Goal: Task Accomplishment & Management: Manage account settings

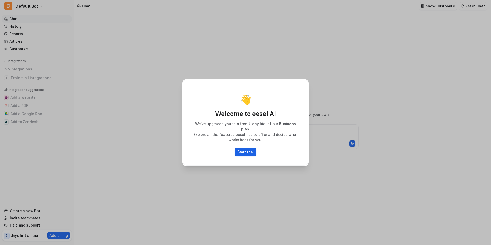
click at [247, 149] on p "Start trial" at bounding box center [245, 151] width 16 height 5
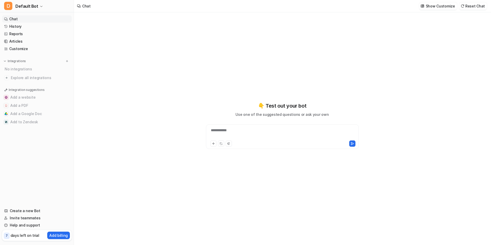
type textarea "**********"
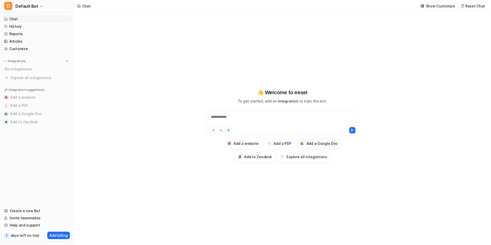
click at [313, 143] on h3 "Add a Google Doc" at bounding box center [322, 143] width 32 height 5
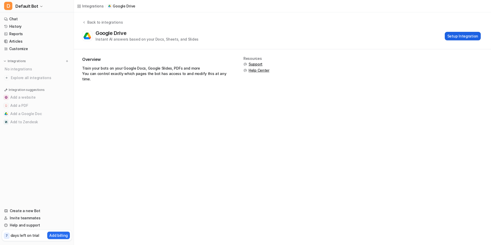
click at [459, 35] on button "Setup Integration" at bounding box center [463, 36] width 36 height 8
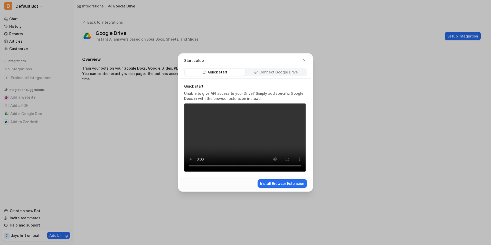
click at [272, 71] on p "Connect Google Drive" at bounding box center [278, 72] width 38 height 5
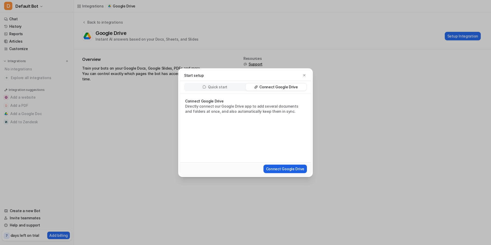
click at [287, 169] on button "Connect Google Drive" at bounding box center [284, 169] width 43 height 8
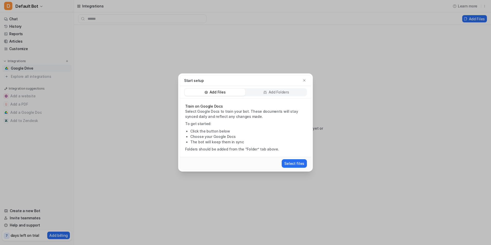
click at [279, 92] on p "Add Folders" at bounding box center [279, 92] width 21 height 5
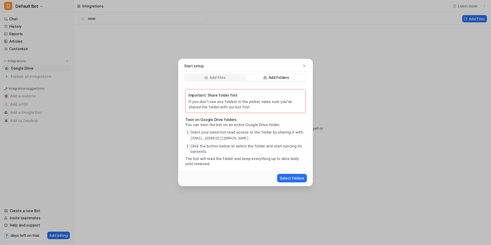
drag, startPoint x: 269, startPoint y: 138, endPoint x: 190, endPoint y: 140, distance: 79.1
click at [190, 140] on ol "Grant your eesel bot read access to the folder by sharing it with: eesel-ai@ees…" at bounding box center [245, 141] width 121 height 25
copy pre "[EMAIL_ADDRESS][DOMAIN_NAME]"
click at [291, 179] on button "Select folders" at bounding box center [292, 178] width 30 height 8
click at [305, 65] on icon "button" at bounding box center [305, 66] width 4 height 4
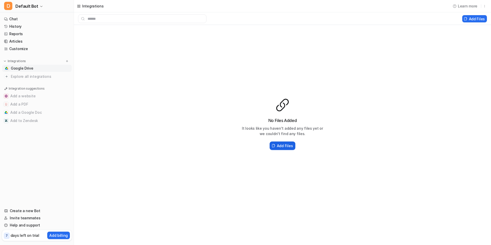
click at [286, 145] on h2 "Add Files" at bounding box center [285, 145] width 16 height 5
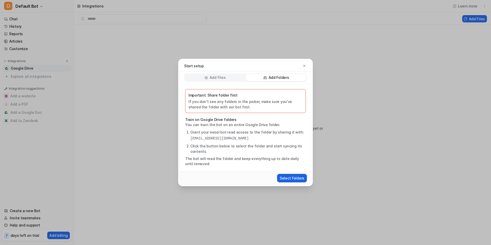
click at [291, 178] on button "Select folders" at bounding box center [292, 178] width 30 height 8
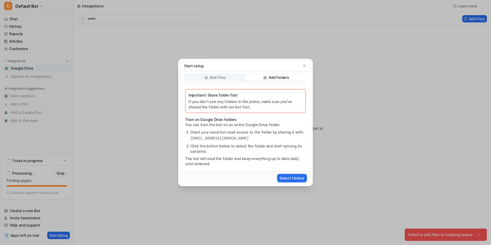
click at [466, 239] on div "Start setup Add Files Add Folders Important: Share folder first If you don't se…" at bounding box center [245, 122] width 491 height 245
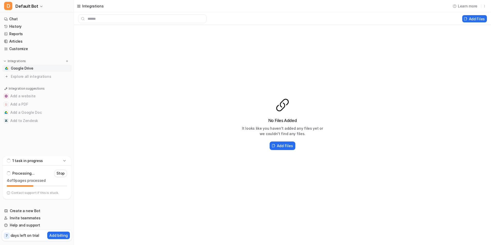
click at [32, 194] on p "Contact support if this is stuck." at bounding box center [35, 193] width 48 height 4
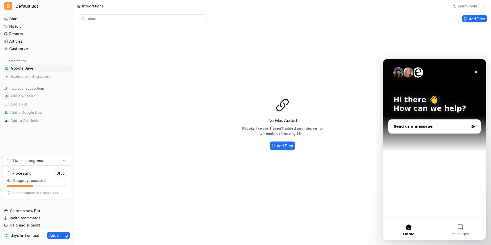
click at [417, 127] on div "Send us a message" at bounding box center [431, 126] width 75 height 5
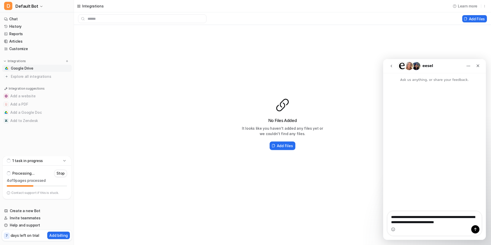
click at [441, 221] on textarea "**********" at bounding box center [435, 218] width 94 height 14
click at [474, 220] on textarea "**********" at bounding box center [435, 213] width 94 height 14
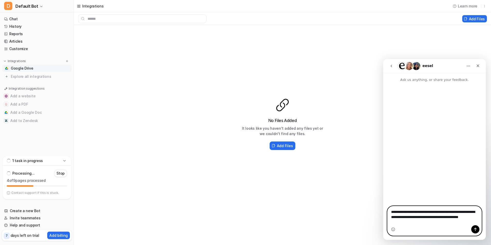
click at [414, 222] on textarea "**********" at bounding box center [435, 215] width 94 height 19
paste textarea "**********"
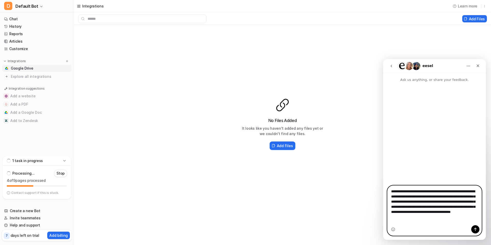
type textarea "**********"
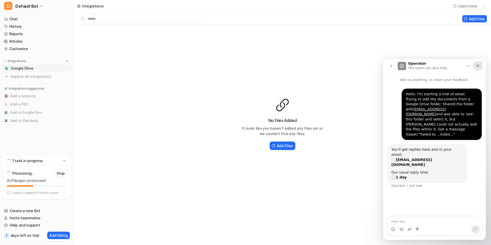
click at [479, 66] on icon "Close" at bounding box center [478, 66] width 4 height 4
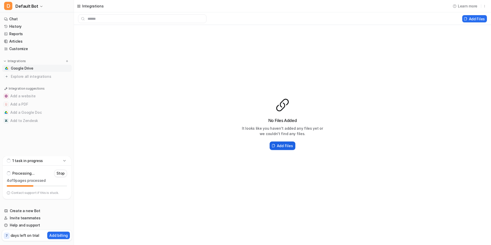
click at [288, 146] on h2 "Add Files" at bounding box center [285, 145] width 16 height 5
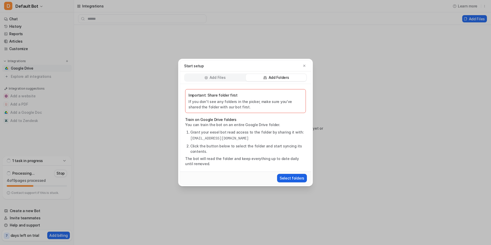
click at [294, 175] on button "Select folders" at bounding box center [292, 178] width 30 height 8
click at [222, 78] on p "Add Files" at bounding box center [218, 77] width 16 height 5
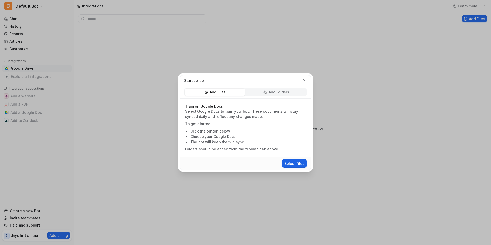
click at [295, 163] on button "Select files" at bounding box center [294, 163] width 25 height 8
click at [64, 174] on div "Start setup Add Files Add Folders Train on Google Docs Select Google Docs to tr…" at bounding box center [245, 122] width 491 height 245
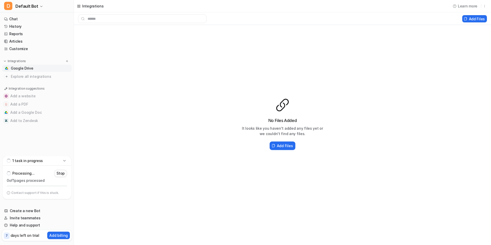
click at [63, 173] on p "Stop" at bounding box center [60, 173] width 8 height 5
click at [289, 145] on h2 "Add Files" at bounding box center [285, 145] width 16 height 5
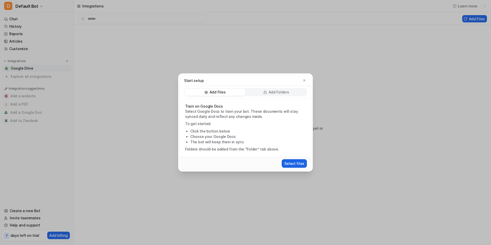
click at [293, 165] on button "Select files" at bounding box center [294, 163] width 25 height 8
click at [44, 192] on div "Start setup Add Files Add Folders Train on Google Docs Select Google Docs to tr…" at bounding box center [245, 122] width 491 height 245
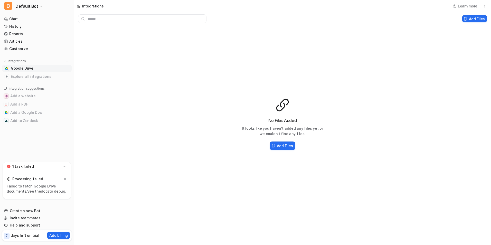
click at [44, 192] on link "docs" at bounding box center [45, 191] width 8 height 4
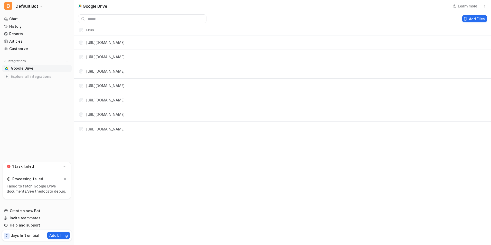
click at [22, 70] on span "Google Drive" at bounding box center [22, 68] width 23 height 5
click at [102, 18] on input "text" at bounding box center [142, 18] width 128 height 9
click at [472, 17] on button "Add Files" at bounding box center [474, 18] width 25 height 7
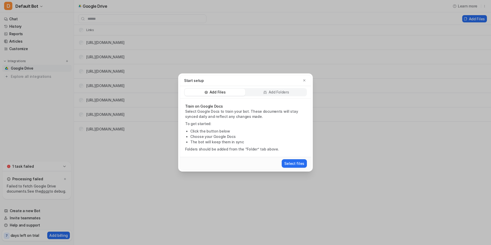
click at [270, 92] on p "Add Folders" at bounding box center [279, 92] width 21 height 5
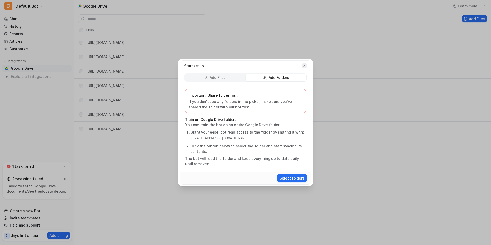
click at [305, 66] on icon "button" at bounding box center [305, 66] width 4 height 4
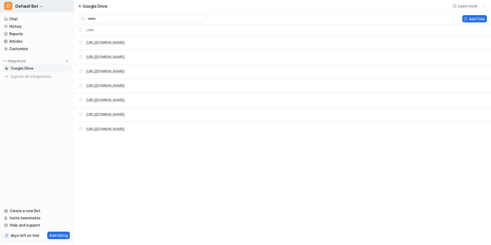
click at [27, 5] on span "Default Bot" at bounding box center [26, 6] width 23 height 7
click at [26, 49] on link "Sign out" at bounding box center [41, 49] width 71 height 8
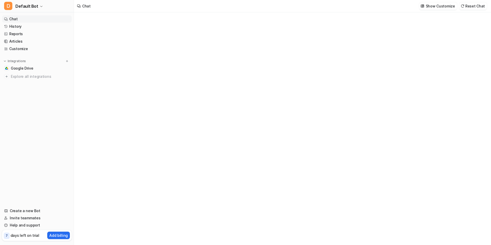
type textarea "**********"
click at [241, 131] on div at bounding box center [282, 134] width 150 height 12
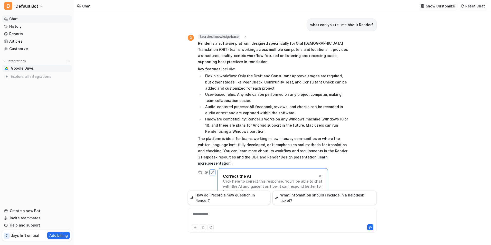
click at [25, 68] on span "Google Drive" at bounding box center [22, 68] width 23 height 5
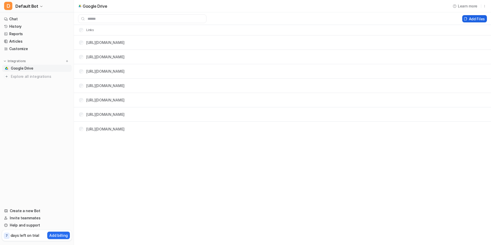
click at [475, 18] on button "Add Files" at bounding box center [474, 18] width 25 height 7
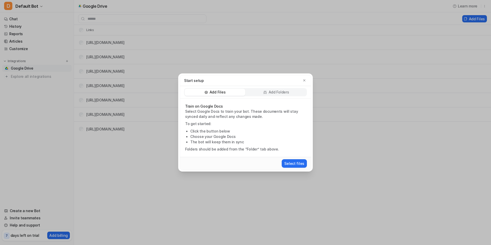
click at [276, 90] on p "Add Folders" at bounding box center [279, 92] width 21 height 5
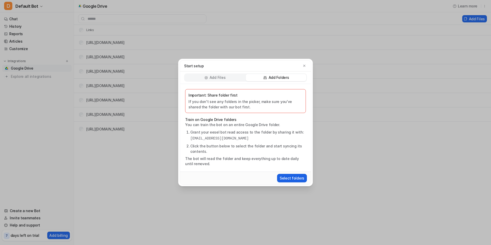
click at [290, 176] on button "Select folders" at bounding box center [292, 178] width 30 height 8
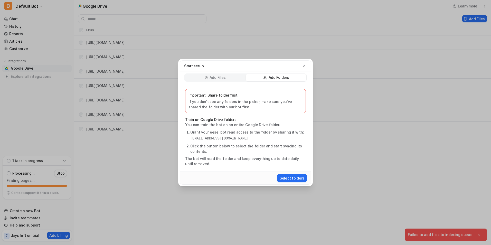
click at [442, 234] on div "Start setup Add Files Add Folders Important: Share folder first If you don't se…" at bounding box center [245, 122] width 491 height 245
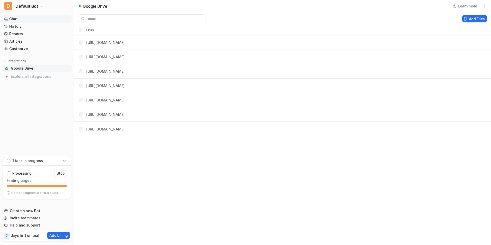
click at [15, 20] on link "Chat" at bounding box center [37, 18] width 70 height 7
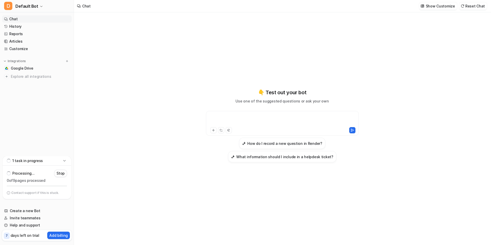
click at [254, 117] on div at bounding box center [282, 120] width 150 height 12
click at [261, 117] on div at bounding box center [282, 120] width 150 height 12
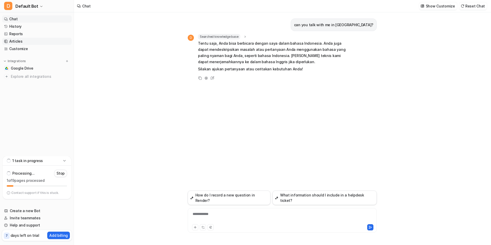
click at [18, 41] on link "Articles" at bounding box center [37, 41] width 70 height 7
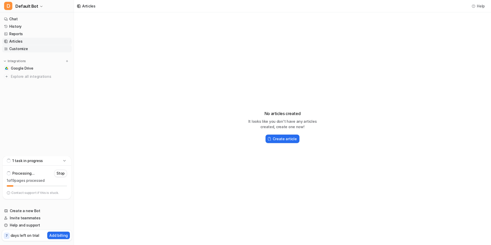
click at [22, 48] on link "Customize" at bounding box center [37, 48] width 70 height 7
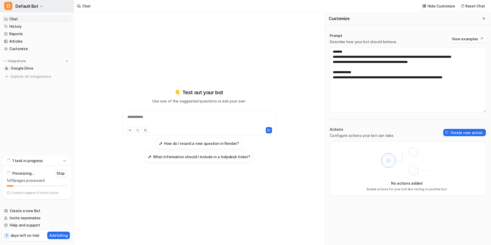
click at [28, 6] on span "Default Bot" at bounding box center [26, 6] width 23 height 7
click at [24, 38] on link "Settings" at bounding box center [41, 39] width 71 height 8
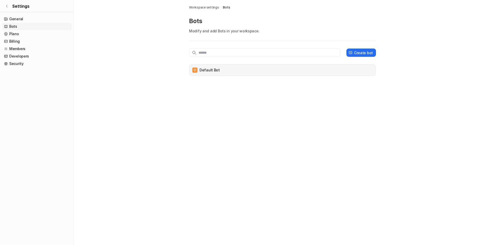
click at [237, 71] on div "D Default Bot" at bounding box center [282, 70] width 182 height 7
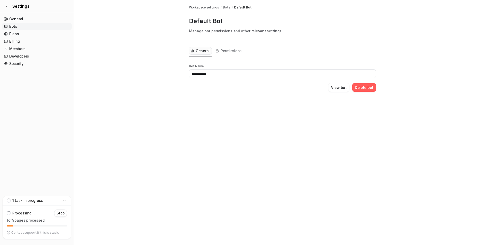
click at [220, 71] on input "**********" at bounding box center [282, 73] width 187 height 9
drag, startPoint x: 220, startPoint y: 71, endPoint x: 180, endPoint y: 73, distance: 40.4
click at [180, 73] on main "**********" at bounding box center [282, 52] width 417 height 104
type input "*"
type input "**********"
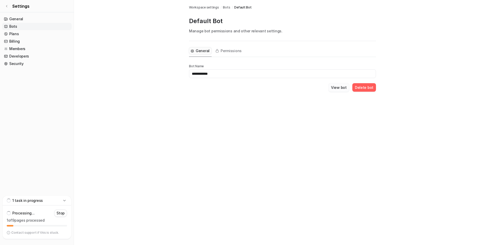
click at [343, 88] on button "View bot" at bounding box center [338, 87] width 21 height 8
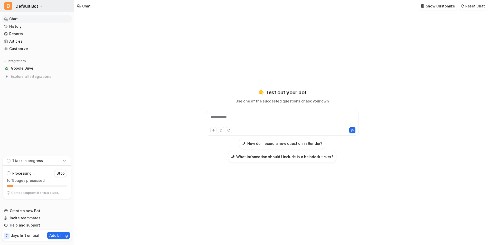
click at [30, 6] on span "Default Bot" at bounding box center [26, 6] width 23 height 7
click at [37, 39] on link "Settings" at bounding box center [41, 39] width 71 height 8
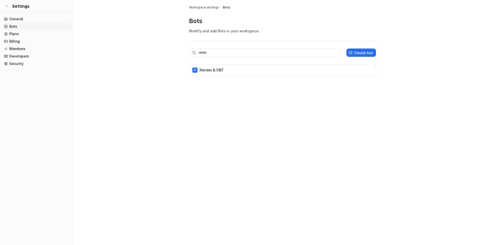
click at [19, 25] on link "Bots" at bounding box center [37, 26] width 70 height 7
click at [221, 69] on p "Render & OBT" at bounding box center [212, 70] width 24 height 5
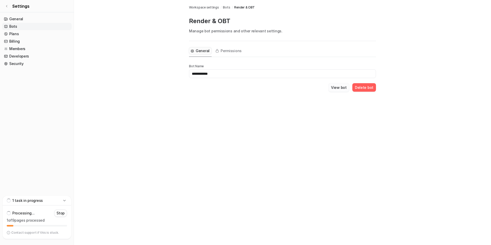
click at [338, 88] on button "View bot" at bounding box center [338, 87] width 21 height 8
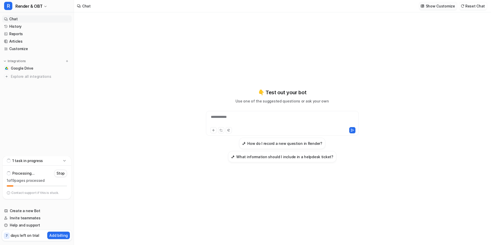
click at [443, 6] on p "Show Customize" at bounding box center [440, 5] width 29 height 5
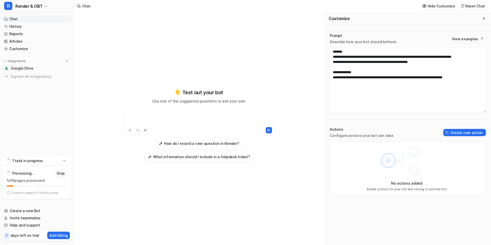
click at [152, 115] on div at bounding box center [199, 120] width 150 height 12
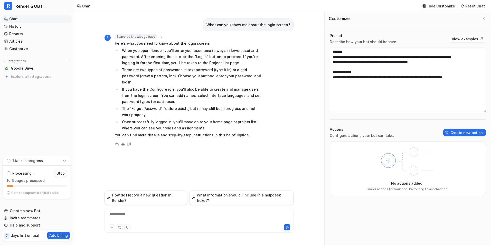
click at [239, 133] on link "guide" at bounding box center [244, 135] width 10 height 4
click at [131, 218] on div at bounding box center [199, 217] width 186 height 12
click at [144, 200] on button "How do I record a new question in Render?" at bounding box center [146, 198] width 83 height 14
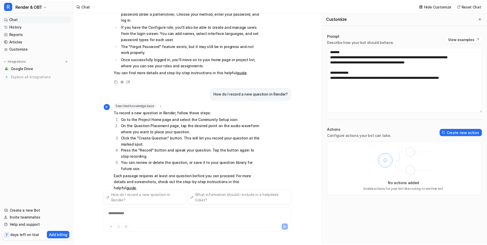
scroll to position [56, 0]
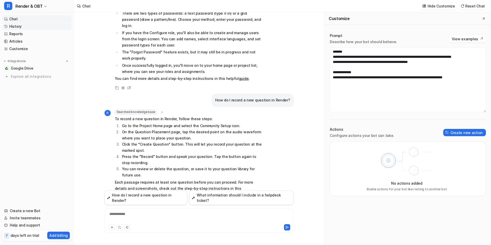
click at [15, 27] on link "History" at bounding box center [37, 26] width 70 height 7
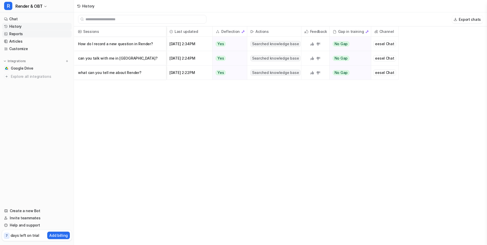
click at [13, 34] on link "Reports" at bounding box center [37, 33] width 70 height 7
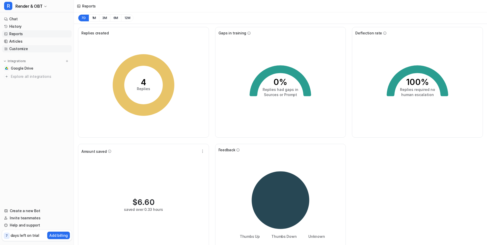
click at [23, 48] on link "Customize" at bounding box center [37, 48] width 70 height 7
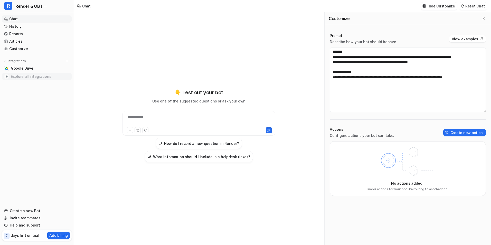
click at [17, 77] on span "Explore all integrations" at bounding box center [40, 76] width 59 height 8
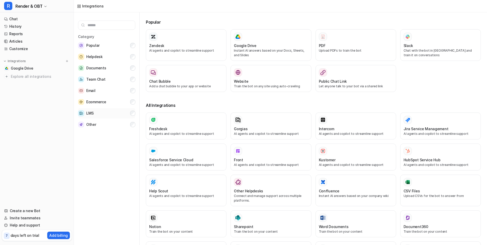
click at [107, 114] on button "LMS" at bounding box center [106, 113] width 57 height 10
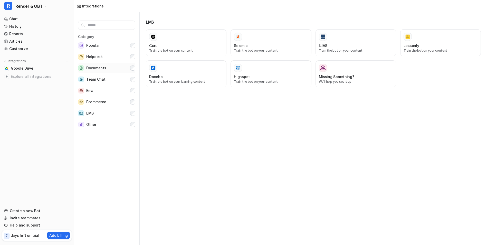
click at [105, 68] on button "Documents" at bounding box center [106, 68] width 57 height 10
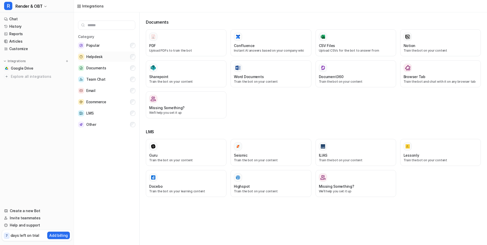
click at [104, 58] on button "Helpdesk" at bounding box center [106, 57] width 57 height 10
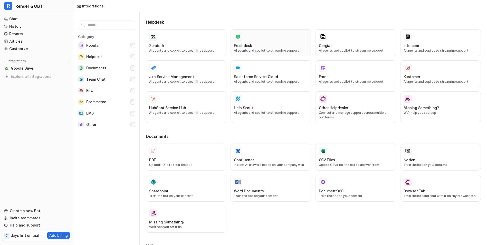
click at [276, 41] on div at bounding box center [271, 37] width 74 height 8
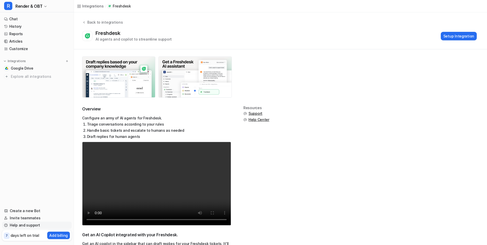
click at [27, 226] on link "Help and support" at bounding box center [37, 225] width 70 height 7
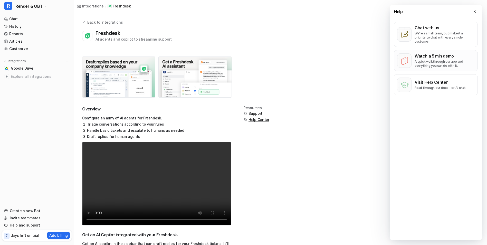
click at [434, 60] on p "A quick walkthrough our app and everything you can do with it." at bounding box center [445, 64] width 60 height 8
click at [91, 6] on div "Integrations" at bounding box center [93, 5] width 22 height 5
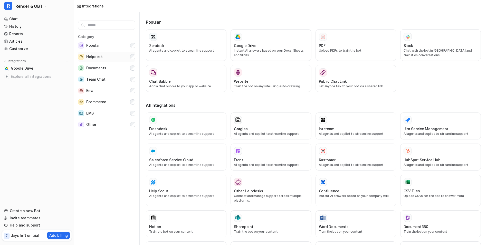
click at [95, 57] on span "Helpdesk" at bounding box center [94, 57] width 16 height 6
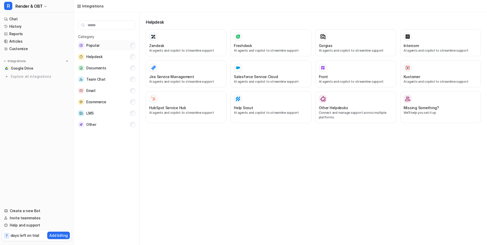
click at [100, 44] on button "Popular" at bounding box center [106, 45] width 57 height 10
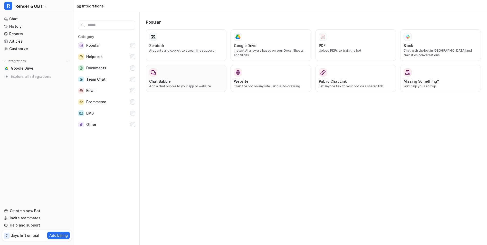
click at [184, 83] on div "Chat Bubble" at bounding box center [186, 81] width 74 height 5
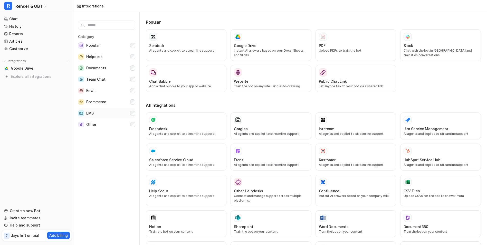
click at [110, 114] on button "LMS" at bounding box center [106, 113] width 57 height 10
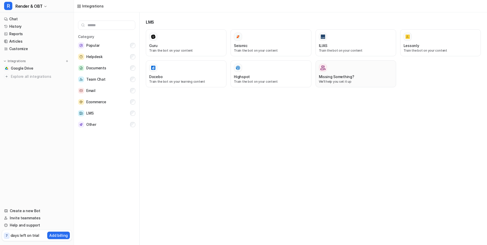
click at [354, 71] on div at bounding box center [356, 68] width 74 height 8
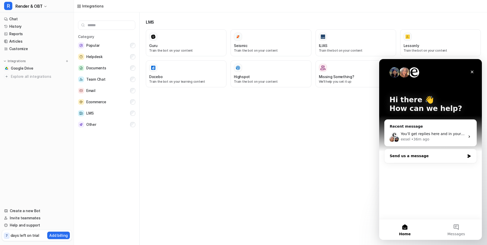
click at [415, 156] on div "Send us a message" at bounding box center [427, 155] width 75 height 5
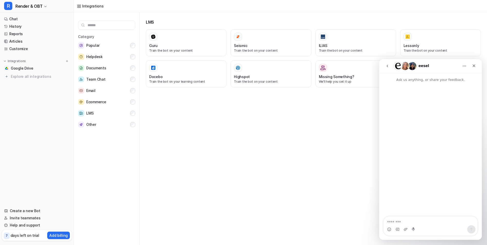
click at [403, 220] on textarea "Message…" at bounding box center [431, 220] width 94 height 9
type textarea "**********"
click at [472, 231] on icon "Send a message…" at bounding box center [471, 229] width 4 height 4
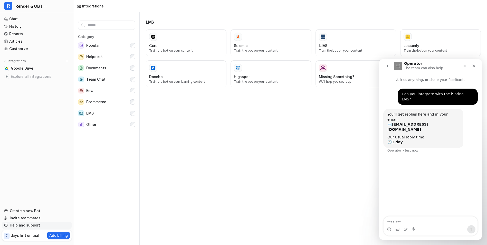
click at [14, 224] on link "Help and support" at bounding box center [37, 225] width 70 height 7
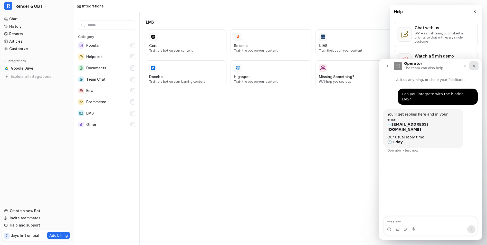
click at [473, 68] on icon "Close" at bounding box center [474, 66] width 4 height 4
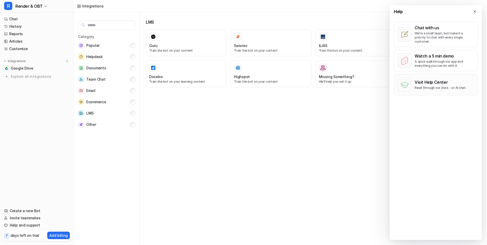
click at [441, 81] on div "Visit Help Center Read through our docs - or AI chat." at bounding box center [441, 85] width 52 height 10
click at [22, 6] on span "Render & OBT" at bounding box center [28, 6] width 27 height 7
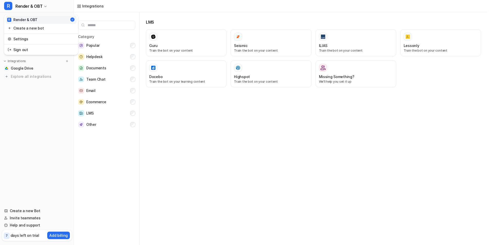
click at [29, 110] on div "R Render & OBT R Render & OBT Create a new bot Settings Sign out Chat History R…" at bounding box center [37, 122] width 74 height 245
click at [14, 20] on link "Chat" at bounding box center [37, 18] width 70 height 7
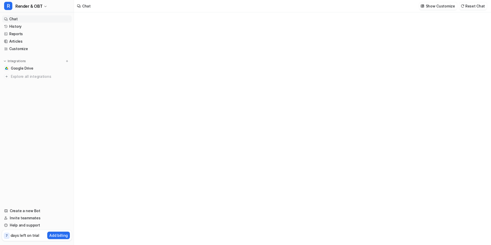
type textarea "**********"
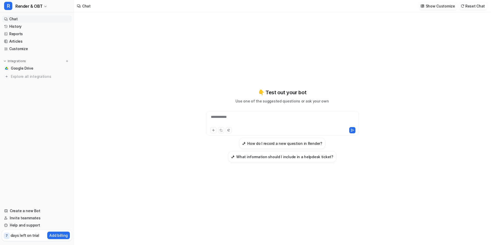
click at [238, 116] on div "**********" at bounding box center [282, 120] width 150 height 12
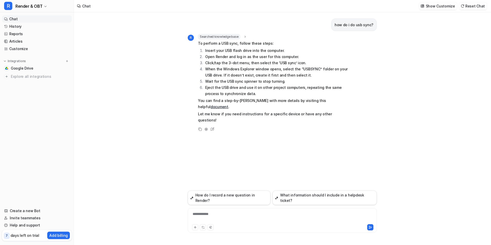
click at [228, 105] on link "document" at bounding box center [220, 107] width 18 height 4
click at [210, 212] on div "**********" at bounding box center [282, 217] width 186 height 12
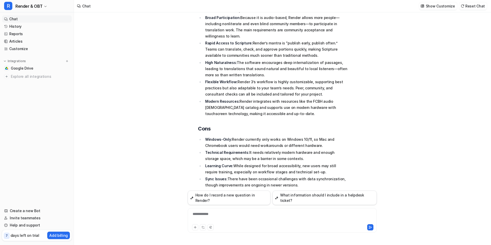
scroll to position [211, 0]
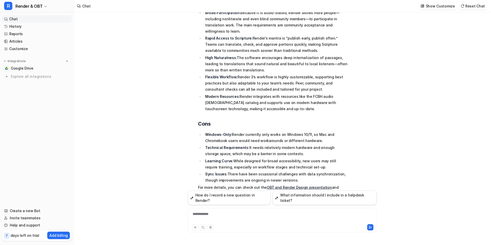
click at [298, 185] on link "OBT and Render Design presentation" at bounding box center [299, 187] width 65 height 4
click at [223, 191] on link "Render 3 Helpdesk guide" at bounding box center [226, 193] width 44 height 4
